Goal: Transaction & Acquisition: Book appointment/travel/reservation

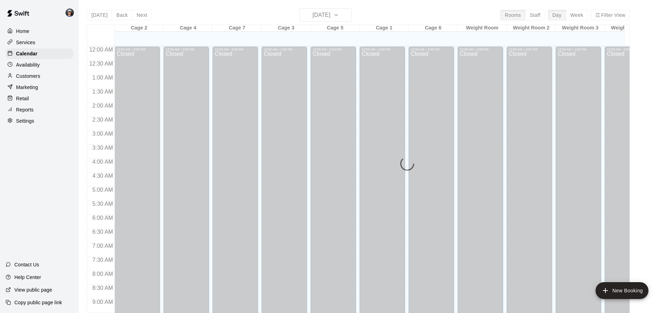
scroll to position [377, 0]
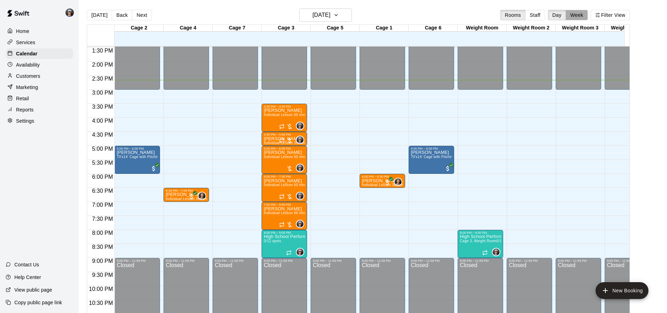
click at [580, 16] on button "Week" at bounding box center [577, 15] width 22 height 11
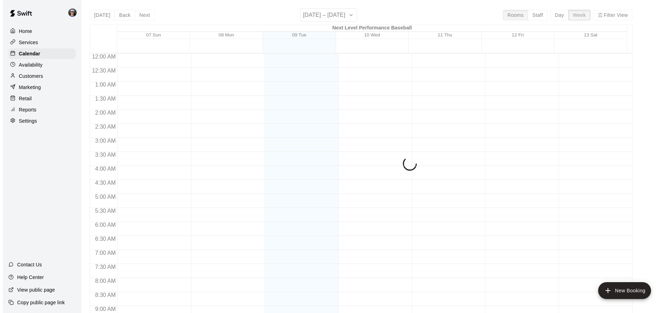
scroll to position [406, 0]
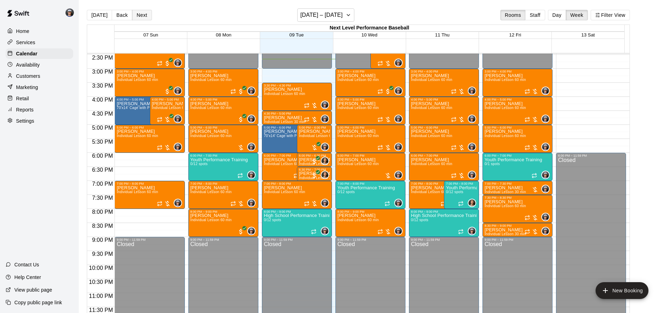
click at [139, 15] on button "Next" at bounding box center [142, 15] width 20 height 11
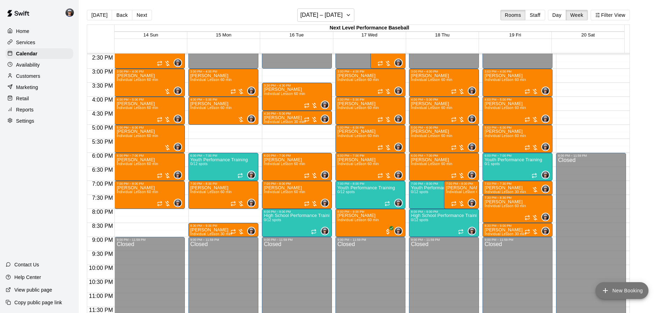
click at [612, 286] on button "New Booking" at bounding box center [622, 290] width 53 height 17
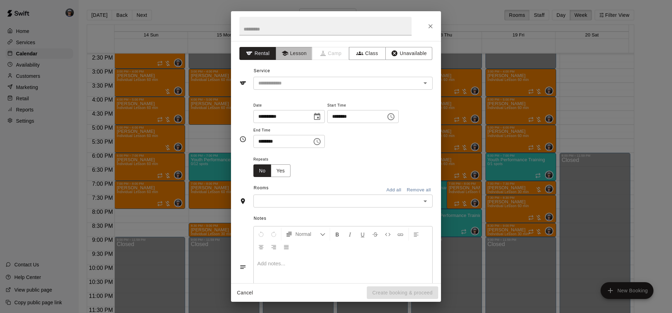
drag, startPoint x: 300, startPoint y: 57, endPoint x: 302, endPoint y: 73, distance: 15.9
click at [299, 59] on button "Lesson" at bounding box center [294, 53] width 37 height 13
click at [300, 78] on div "​" at bounding box center [343, 83] width 179 height 13
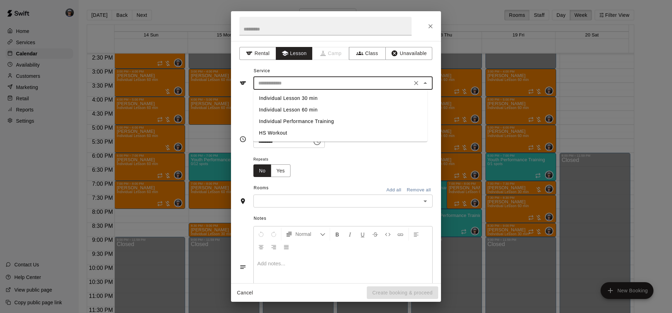
click at [306, 108] on li "Individual Lesson 60 min" at bounding box center [341, 110] width 174 height 12
type input "**********"
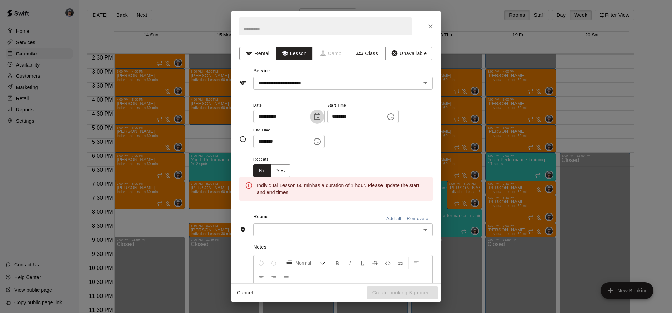
click at [321, 117] on icon "Choose date, selected date is Sep 16, 2025" at bounding box center [317, 116] width 8 height 8
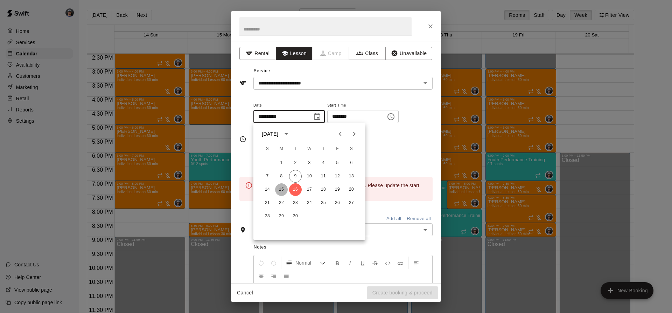
click at [284, 189] on button "15" at bounding box center [281, 189] width 13 height 13
type input "**********"
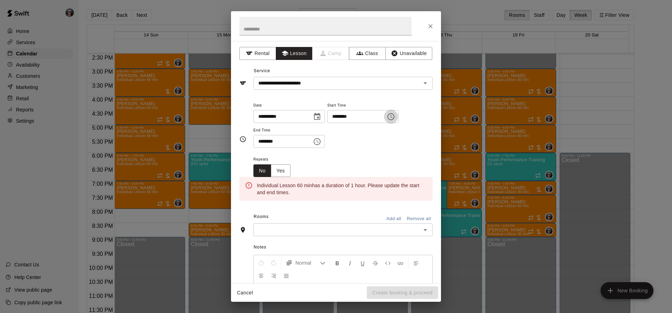
drag, startPoint x: 414, startPoint y: 122, endPoint x: 406, endPoint y: 125, distance: 8.3
click at [398, 123] on button "Choose time, selected time is 2:00 PM" at bounding box center [391, 117] width 14 height 14
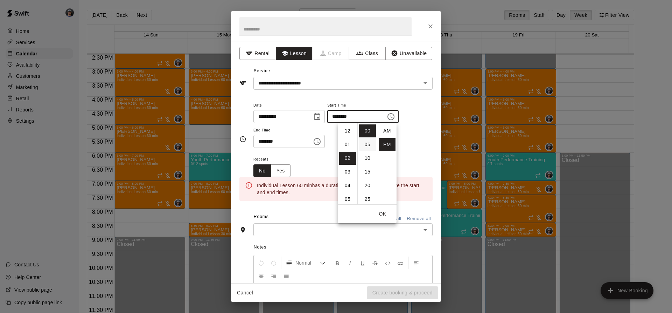
scroll to position [13, 0]
drag, startPoint x: 343, startPoint y: 171, endPoint x: 339, endPoint y: 159, distance: 12.2
click at [343, 170] on li "05" at bounding box center [347, 171] width 17 height 13
type input "********"
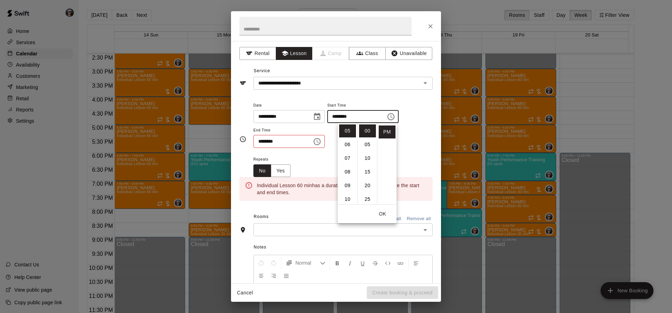
click at [324, 142] on button "Choose time, selected time is 2:30 PM" at bounding box center [317, 141] width 14 height 14
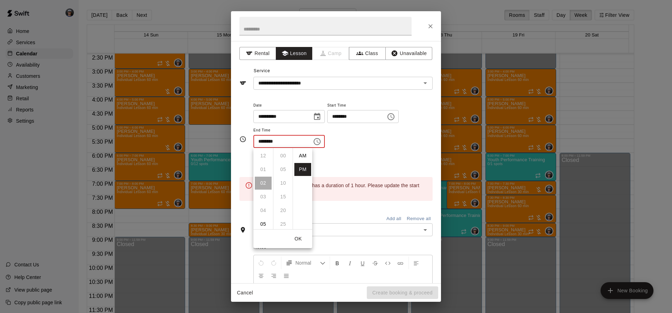
scroll to position [13, 0]
drag, startPoint x: 260, startPoint y: 207, endPoint x: 275, endPoint y: 187, distance: 24.7
click at [260, 206] on li "06" at bounding box center [263, 210] width 17 height 13
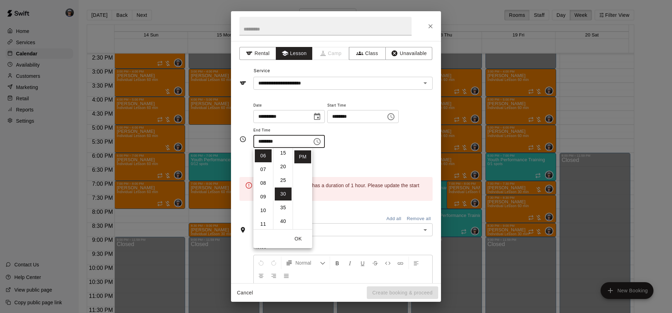
scroll to position [0, 0]
drag, startPoint x: 280, startPoint y: 153, endPoint x: 291, endPoint y: 151, distance: 11.1
click at [281, 154] on li "00" at bounding box center [283, 155] width 17 height 13
type input "********"
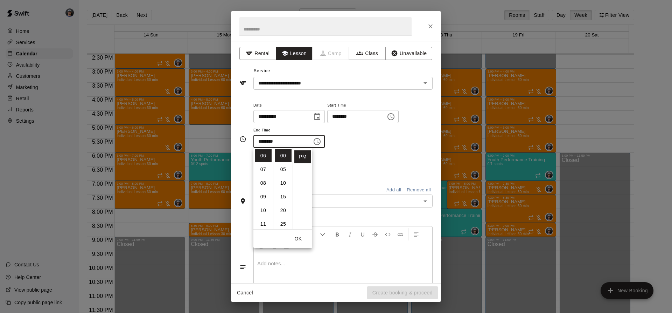
click at [353, 155] on div "Repeats No Yes" at bounding box center [343, 166] width 179 height 22
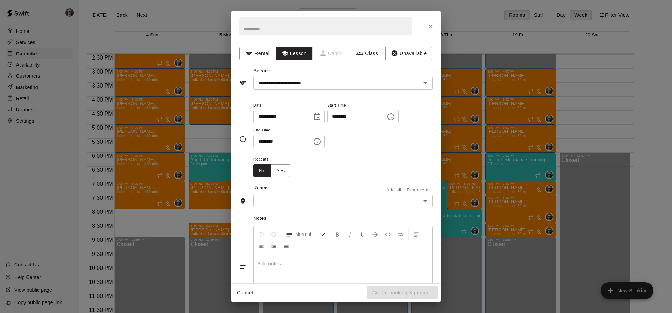
click at [343, 197] on input "text" at bounding box center [338, 200] width 164 height 9
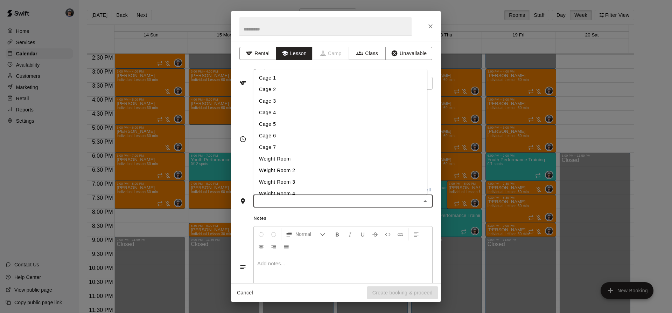
click at [262, 101] on li "Cage 3" at bounding box center [341, 101] width 174 height 12
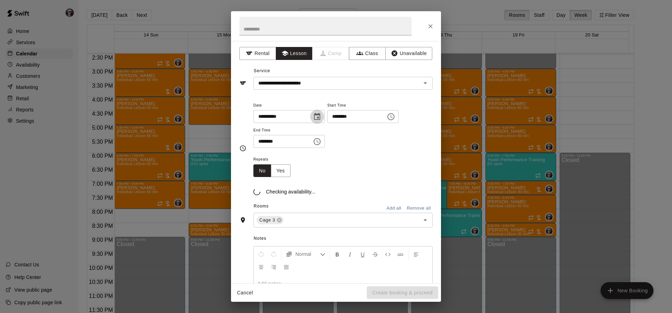
click at [321, 118] on icon "Choose date, selected date is Sep 15, 2025" at bounding box center [317, 116] width 8 height 8
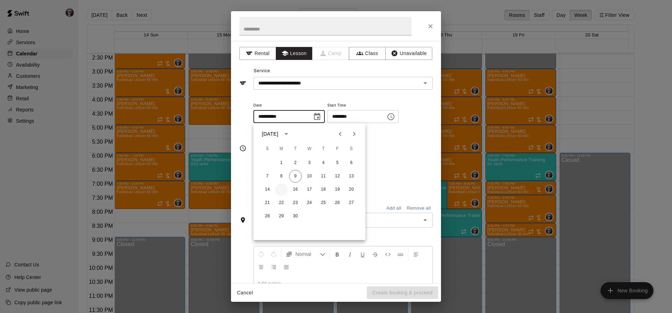
click at [283, 191] on button "15" at bounding box center [281, 189] width 13 height 13
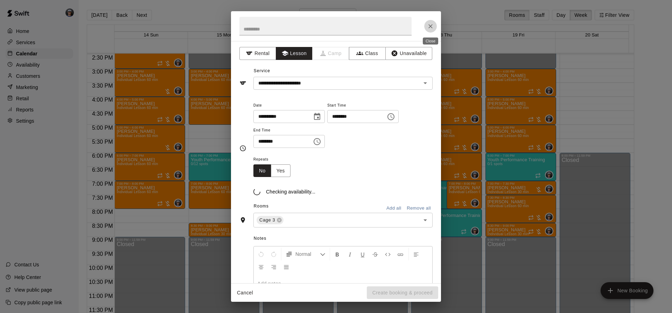
click at [428, 32] on button "Close" at bounding box center [430, 26] width 13 height 13
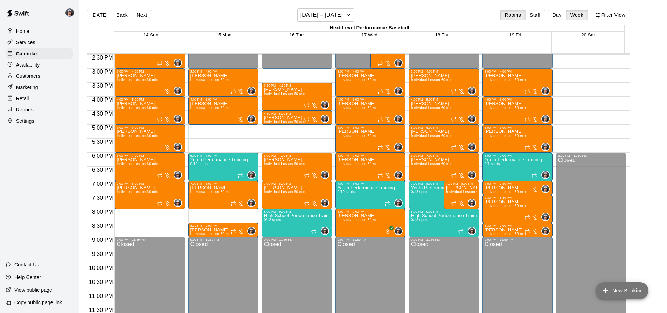
click at [634, 288] on button "New Booking" at bounding box center [622, 290] width 53 height 17
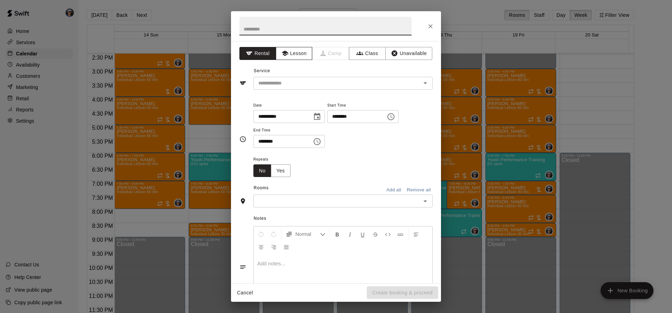
click at [302, 58] on button "Lesson" at bounding box center [294, 53] width 37 height 13
click at [292, 85] on input "text" at bounding box center [333, 83] width 154 height 9
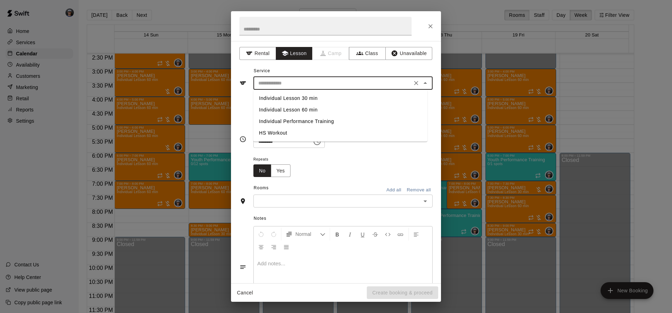
click at [312, 111] on li "Individual Lesson 60 min" at bounding box center [341, 110] width 174 height 12
type input "**********"
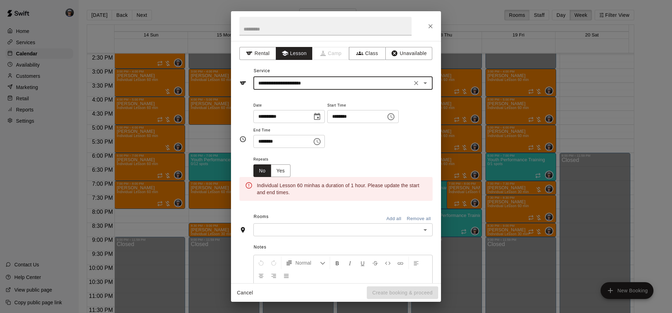
click at [323, 119] on button "Choose date, selected date is Sep 16, 2025" at bounding box center [317, 117] width 14 height 14
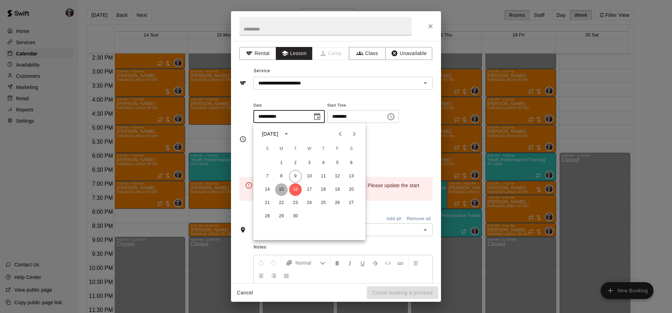
click at [283, 189] on button "15" at bounding box center [281, 189] width 13 height 13
type input "**********"
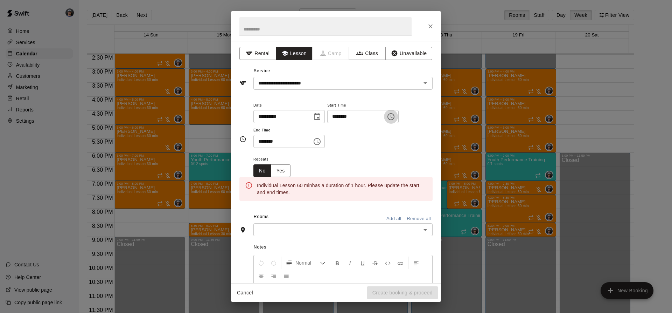
drag, startPoint x: 412, startPoint y: 110, endPoint x: 413, endPoint y: 114, distance: 4.3
click at [398, 111] on button "Choose time, selected time is 2:00 PM" at bounding box center [391, 117] width 14 height 14
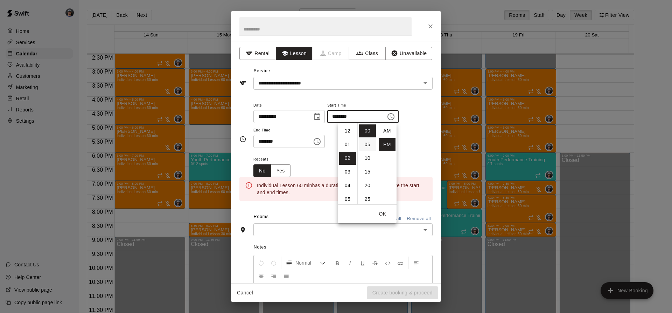
scroll to position [13, 0]
click at [347, 169] on li "05" at bounding box center [347, 171] width 17 height 13
type input "********"
click at [321, 139] on icon "Choose time, selected time is 2:30 PM" at bounding box center [317, 141] width 8 height 8
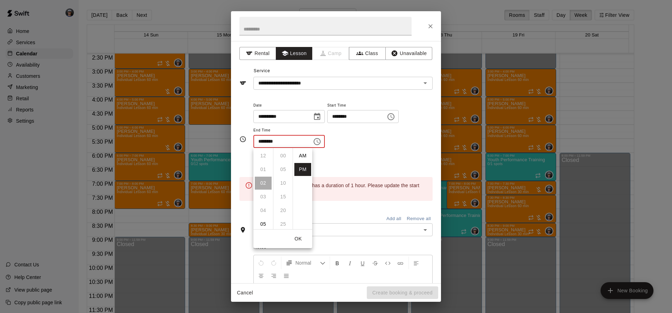
scroll to position [13, 0]
drag, startPoint x: 263, startPoint y: 208, endPoint x: 264, endPoint y: 199, distance: 9.2
click at [263, 208] on li "06" at bounding box center [263, 210] width 17 height 13
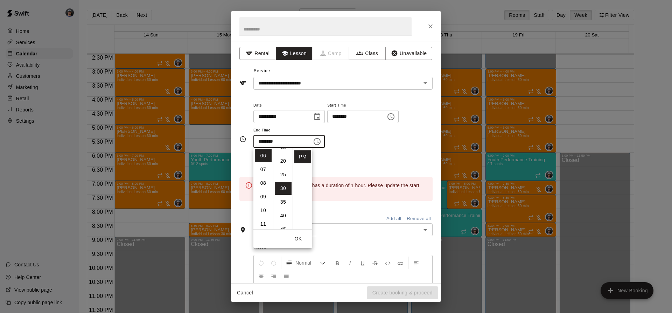
scroll to position [0, 0]
click at [281, 157] on li "00" at bounding box center [283, 155] width 17 height 13
type input "********"
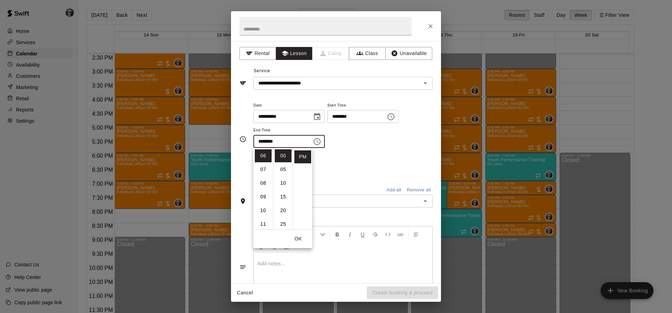
click at [357, 159] on div "Repeats No Yes" at bounding box center [343, 166] width 179 height 22
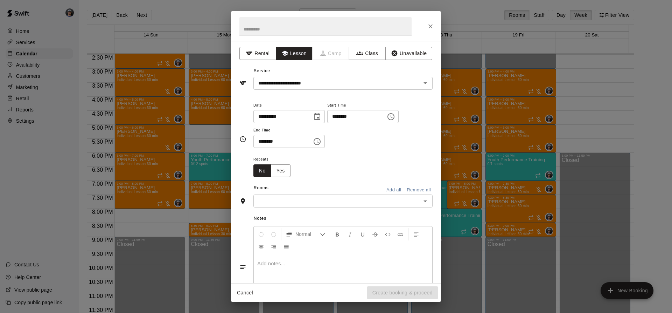
click at [347, 197] on input "text" at bounding box center [338, 200] width 164 height 9
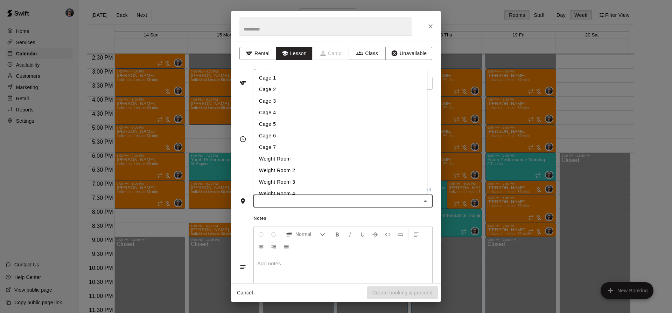
click at [281, 106] on li "Cage 3" at bounding box center [341, 101] width 174 height 12
